Goal: Task Accomplishment & Management: Use online tool/utility

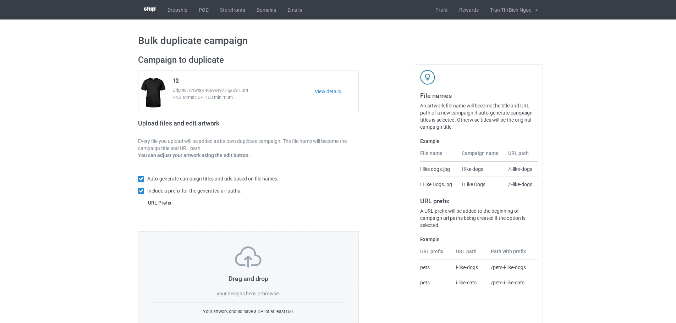
click at [321, 54] on div "Campaign to duplicate 12 Original Artwork 4069x4977 @ 291 DPI PNG format, DPI 1…" at bounding box center [248, 193] width 231 height 286
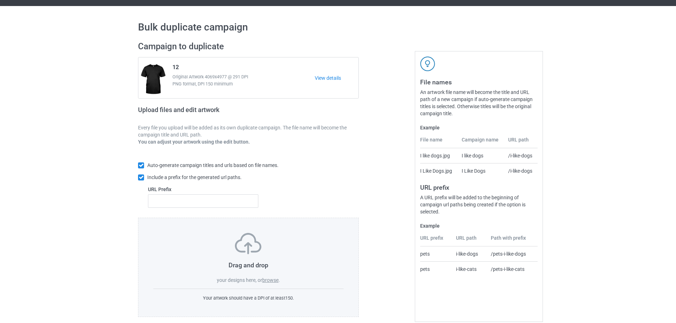
scroll to position [23, 0]
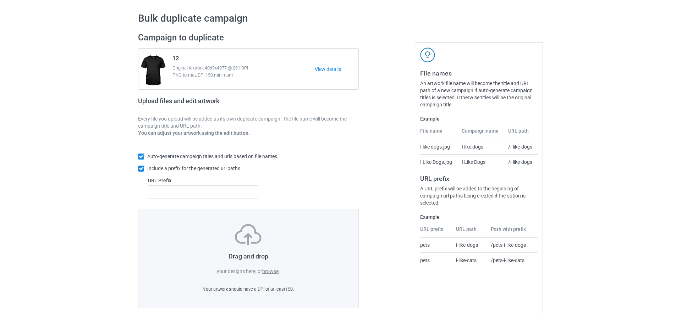
click at [270, 273] on label "browse" at bounding box center [270, 271] width 16 height 6
click at [0, 0] on input "browse" at bounding box center [0, 0] width 0 height 0
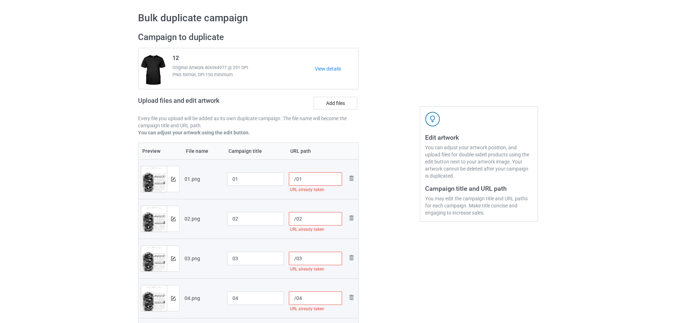
click at [295, 183] on input "/01" at bounding box center [316, 178] width 54 height 13
click at [297, 179] on input "/91801" at bounding box center [316, 178] width 54 height 13
type input "/91801"
click at [296, 220] on input "/02" at bounding box center [316, 218] width 54 height 13
paste input "918"
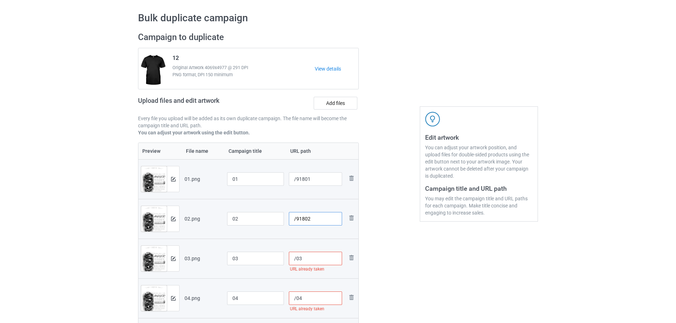
type input "/91802"
click at [296, 262] on input "/03" at bounding box center [316, 258] width 54 height 13
paste input "918"
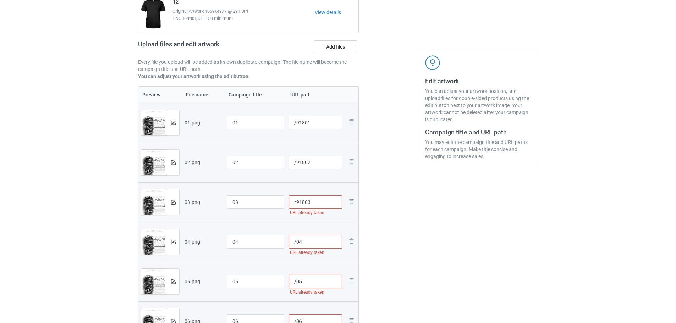
scroll to position [94, 0]
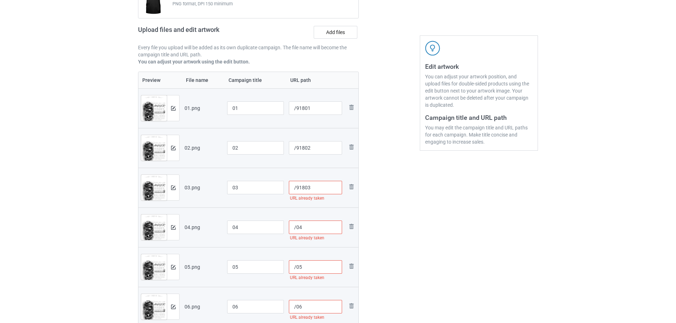
type input "/91803"
click at [296, 230] on input "/04" at bounding box center [316, 227] width 54 height 13
paste input "918"
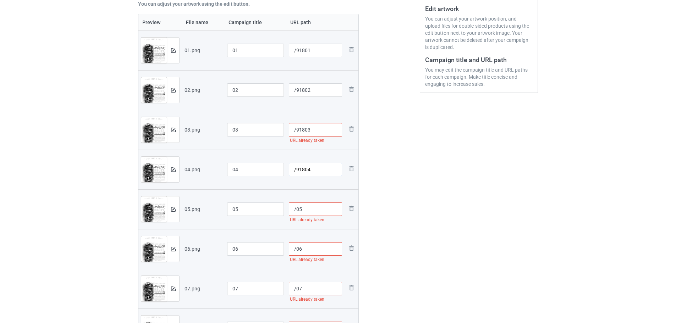
scroll to position [165, 0]
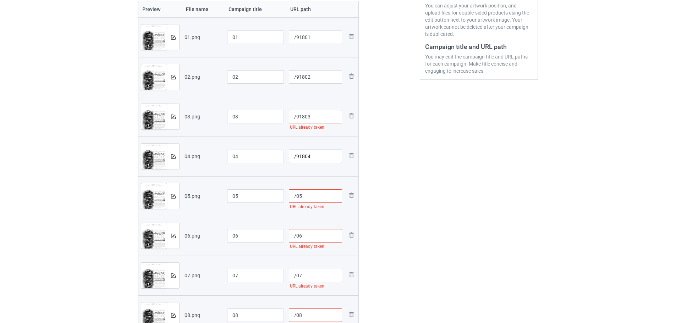
type input "/91804"
click at [297, 196] on input "/05" at bounding box center [316, 195] width 54 height 13
paste input "918"
type input "/91805"
click at [296, 237] on input "/06" at bounding box center [316, 235] width 54 height 13
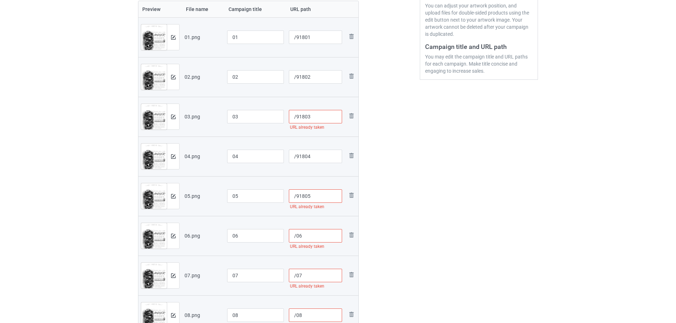
paste input "918"
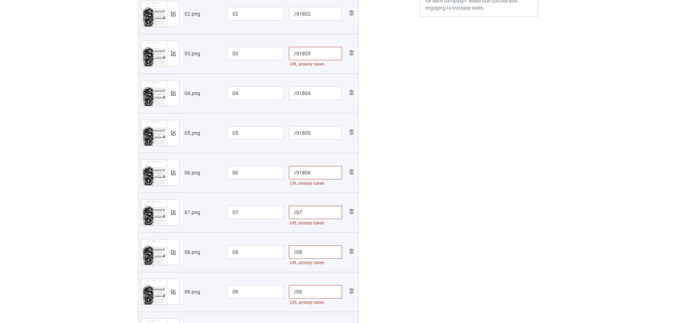
scroll to position [235, 0]
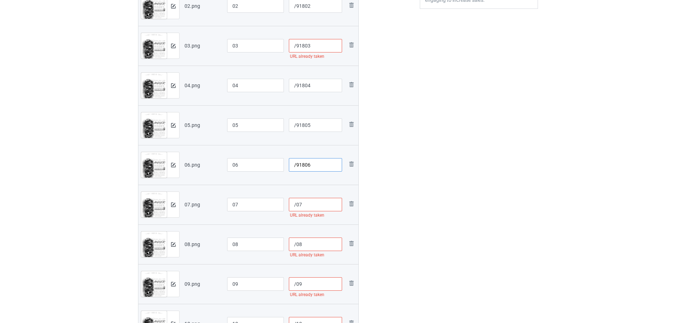
type input "/91806"
click at [295, 206] on input "/07" at bounding box center [316, 204] width 54 height 13
paste input "918"
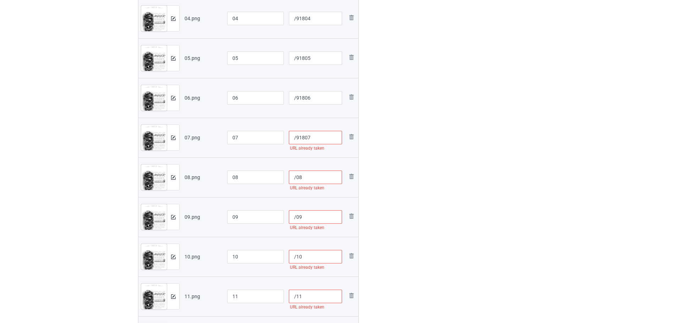
scroll to position [306, 0]
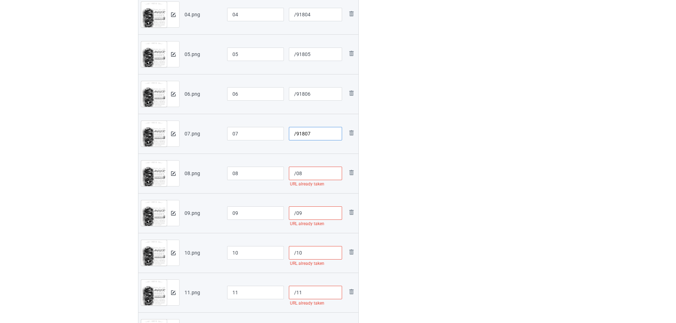
type input "/91807"
click at [295, 175] on input "/08" at bounding box center [316, 173] width 54 height 13
paste input "918"
type input "/91808"
click at [296, 212] on input "/09" at bounding box center [316, 212] width 54 height 13
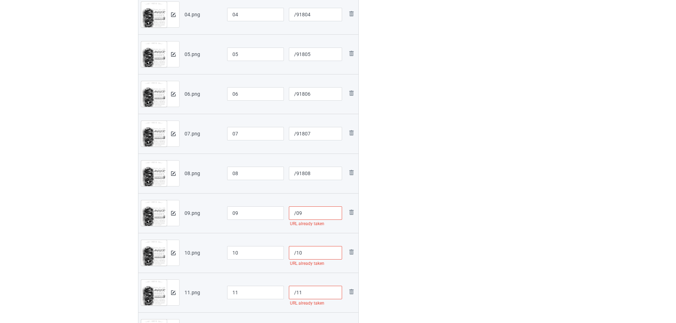
paste input "918"
type input "/91809"
click at [297, 254] on input "/10" at bounding box center [316, 252] width 54 height 13
click at [295, 254] on input "/10" at bounding box center [316, 252] width 54 height 13
paste input "918"
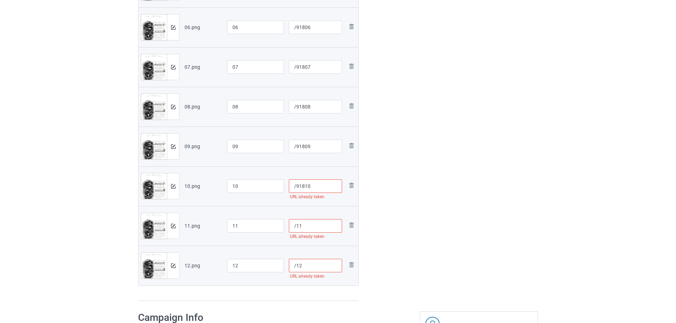
scroll to position [377, 0]
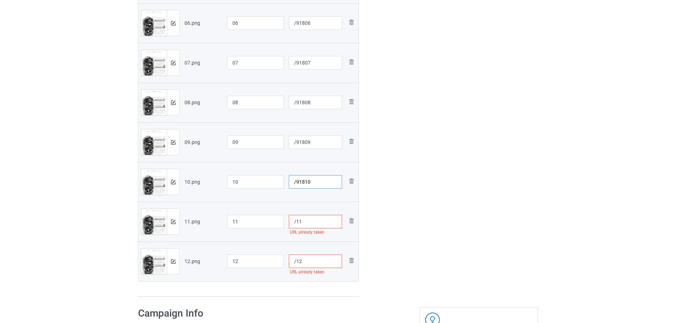
type input "/91810"
click at [296, 224] on input "/11" at bounding box center [316, 221] width 54 height 13
paste input "918"
type input "/91811"
click at [296, 261] on input "/12" at bounding box center [316, 261] width 54 height 13
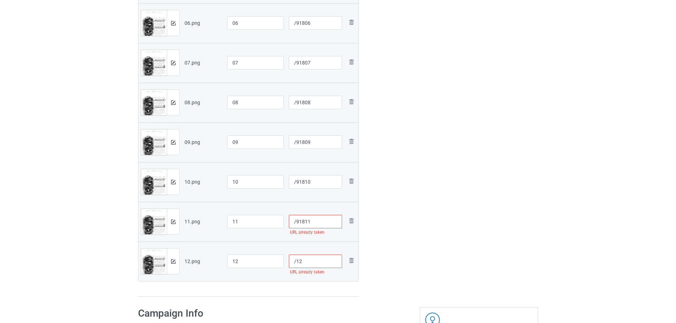
paste input "918"
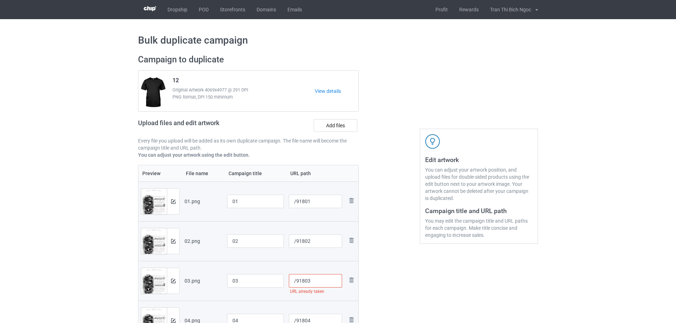
scroll to position [0, 0]
type input "/91812"
click at [316, 278] on input "/91803" at bounding box center [316, 280] width 54 height 13
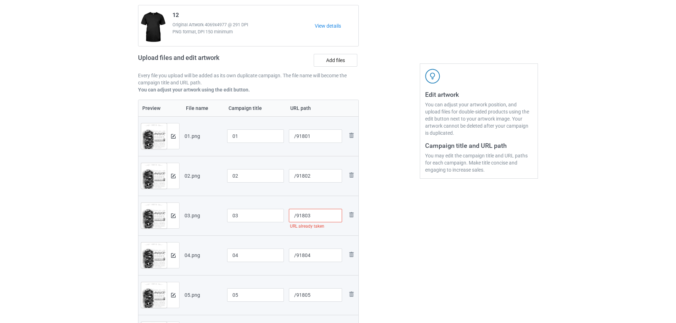
scroll to position [71, 0]
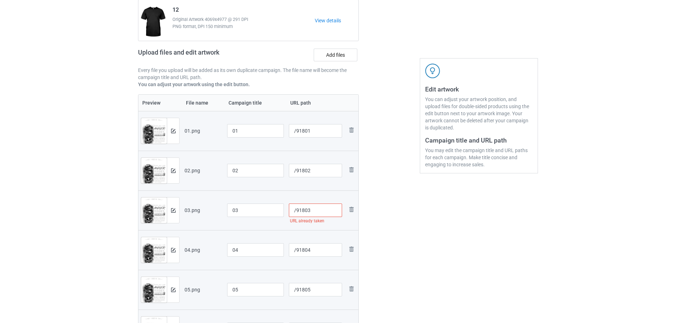
drag, startPoint x: 316, startPoint y: 211, endPoint x: 297, endPoint y: 213, distance: 18.9
click at [297, 213] on input "/91803" at bounding box center [316, 210] width 54 height 13
click at [440, 227] on div "Edit artwork You can adjust your artwork position, and upload files for double-…" at bounding box center [479, 294] width 128 height 630
click at [308, 209] on input "/91803" at bounding box center [316, 210] width 54 height 13
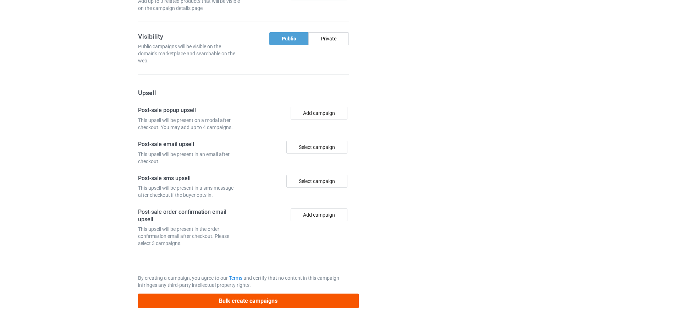
type input "/918003"
click at [295, 306] on button "Bulk create campaigns" at bounding box center [248, 301] width 221 height 15
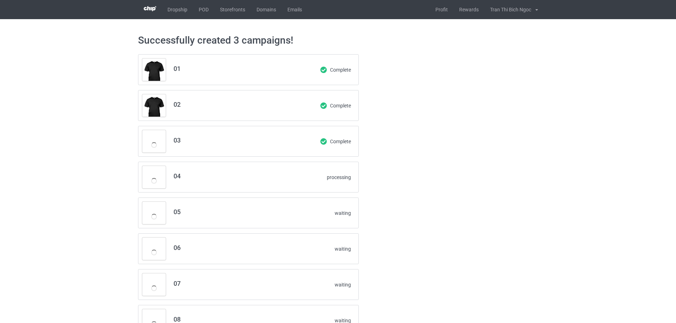
scroll to position [0, 0]
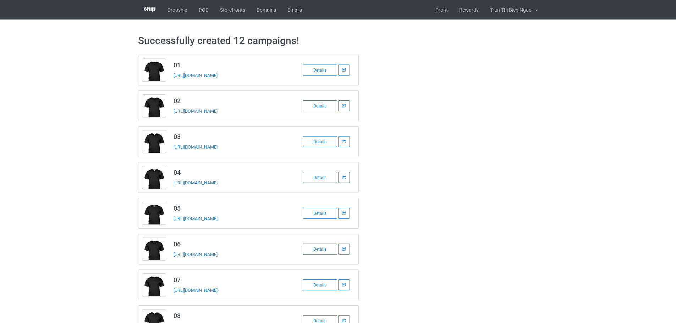
click at [573, 208] on div "Successfully created 12 campaigns! 01 [URL][DOMAIN_NAME] Details 02 [URL][DOMAI…" at bounding box center [338, 257] width 676 height 475
